Goal: Navigation & Orientation: Find specific page/section

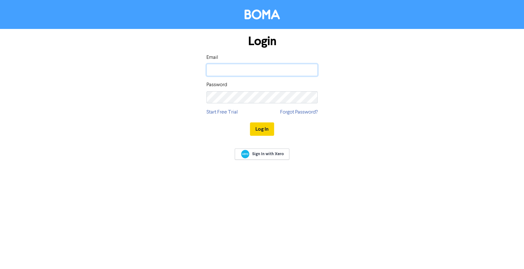
type input "[EMAIL_ADDRESS][DOMAIN_NAME]"
click at [273, 125] on button "Log In" at bounding box center [262, 128] width 24 height 13
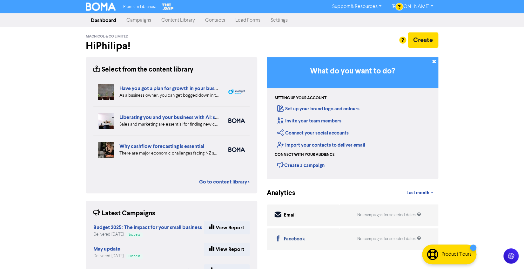
click at [189, 20] on link "Content Library" at bounding box center [178, 20] width 44 height 13
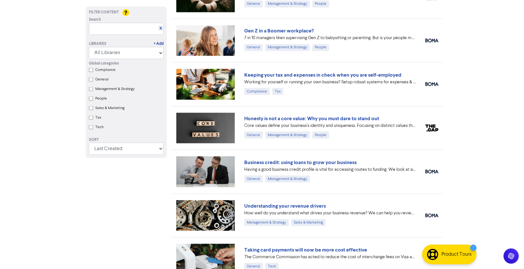
scroll to position [551, 0]
